Goal: Transaction & Acquisition: Purchase product/service

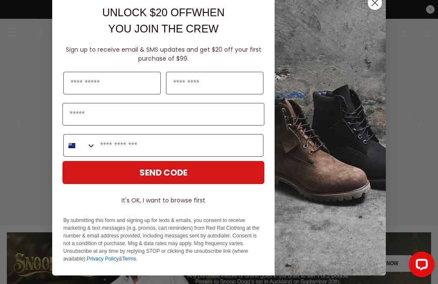
scroll to position [16, 0]
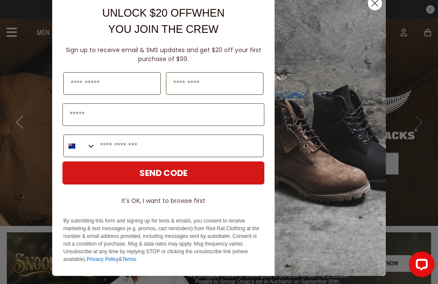
click at [381, 3] on circle "Close dialog" at bounding box center [375, 3] width 14 height 14
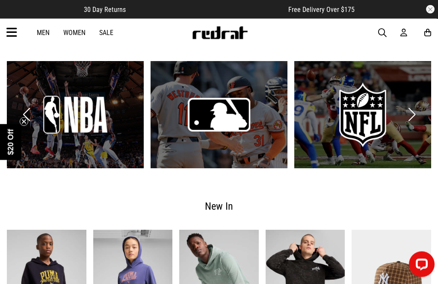
scroll to position [853, 0]
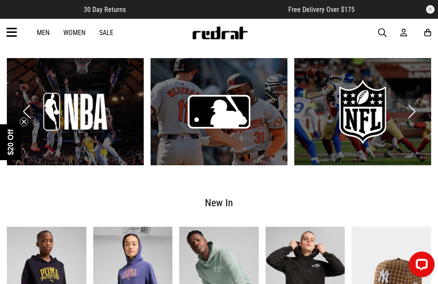
click at [411, 111] on button "Next slide" at bounding box center [412, 111] width 12 height 19
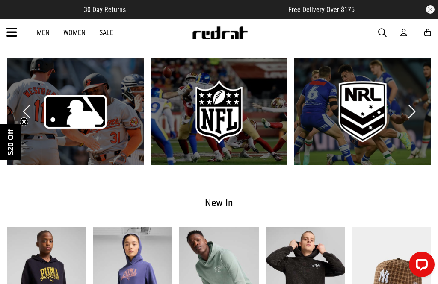
click at [238, 116] on link "3 / 4" at bounding box center [219, 111] width 137 height 107
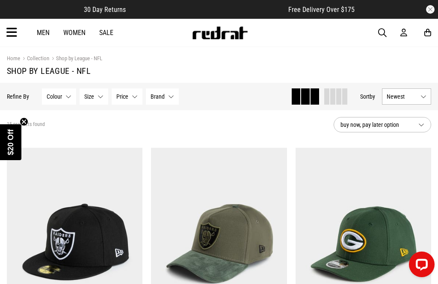
click at [382, 38] on span "button" at bounding box center [382, 33] width 9 height 10
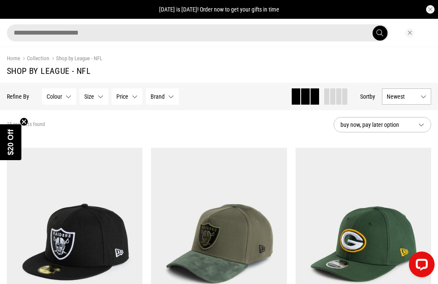
click at [173, 36] on input "search" at bounding box center [198, 32] width 382 height 17
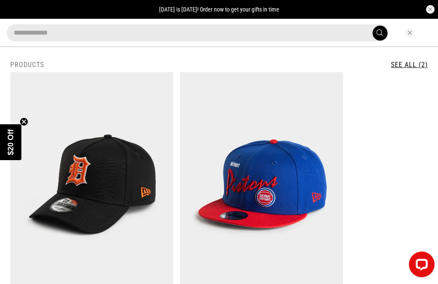
type input "**********"
click at [380, 33] on button "submit" at bounding box center [379, 33] width 15 height 15
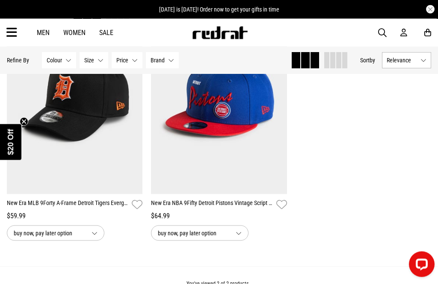
scroll to position [133, 0]
